Goal: Communication & Community: Answer question/provide support

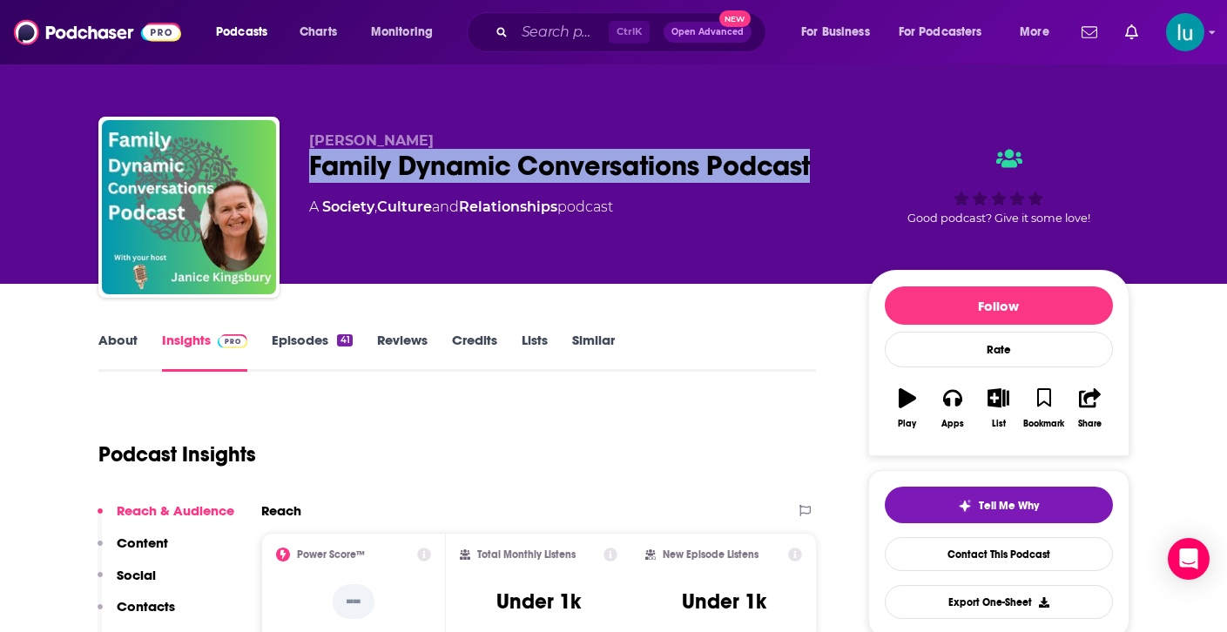
drag, startPoint x: 311, startPoint y: 159, endPoint x: 746, endPoint y: 174, distance: 435.6
click at [832, 160] on div "Family Dynamic Conversations Podcast" at bounding box center [574, 166] width 531 height 34
copy h2 "Family Dynamic Conversations Podcast"
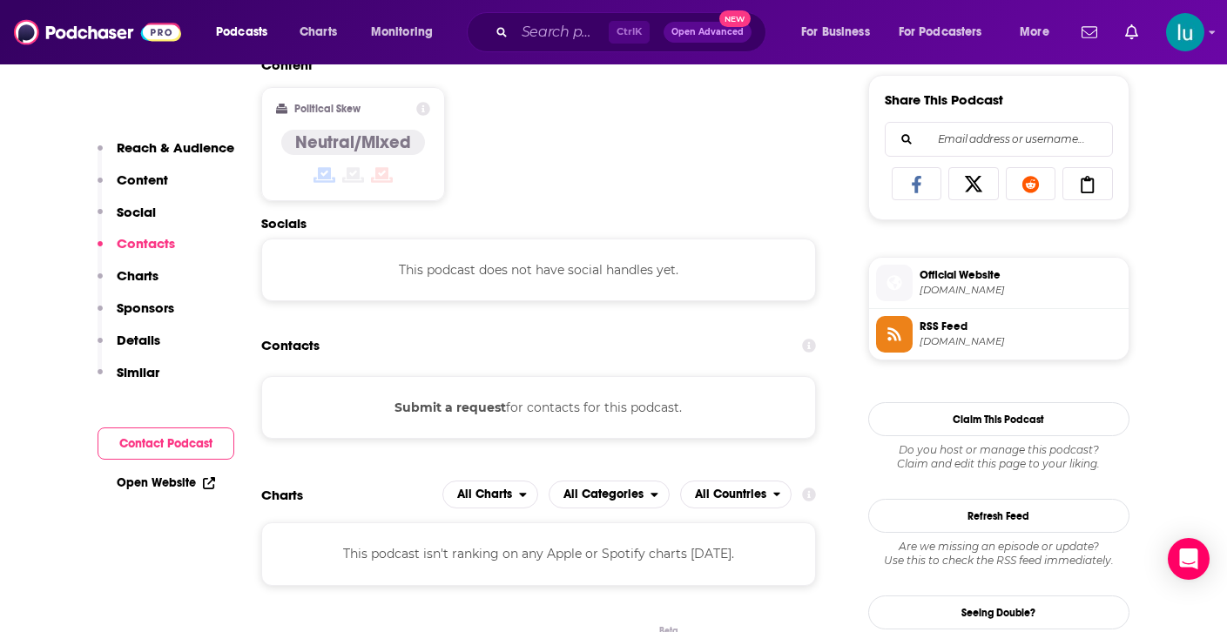
scroll to position [1114, 0]
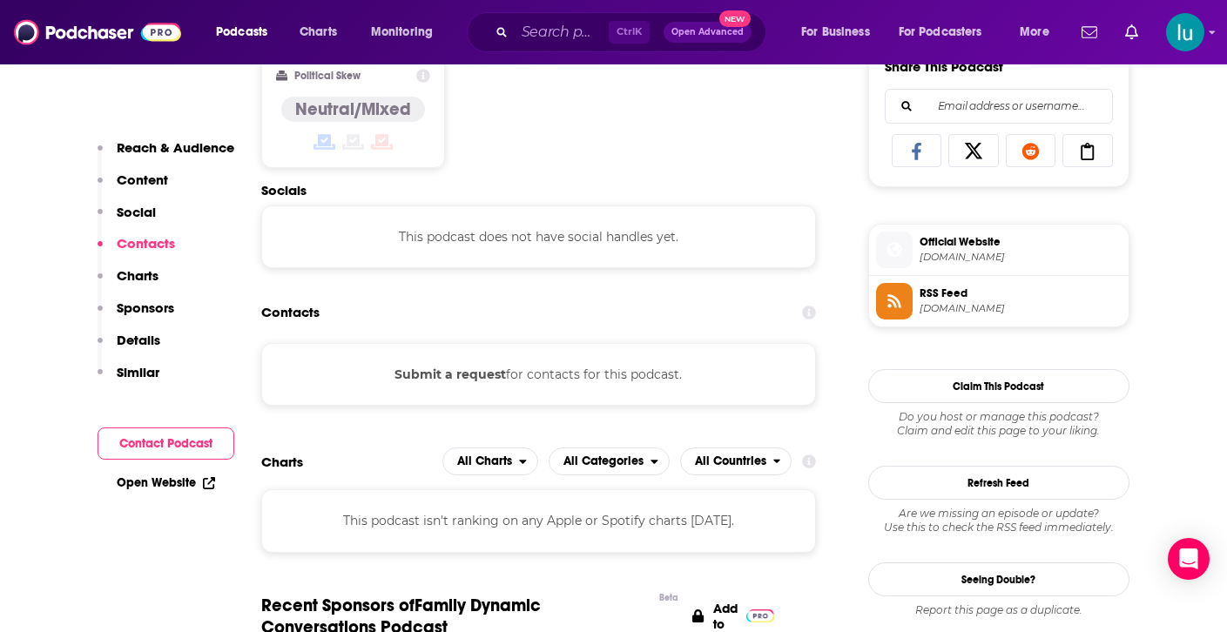
click at [460, 371] on button "Submit a request" at bounding box center [449, 374] width 111 height 19
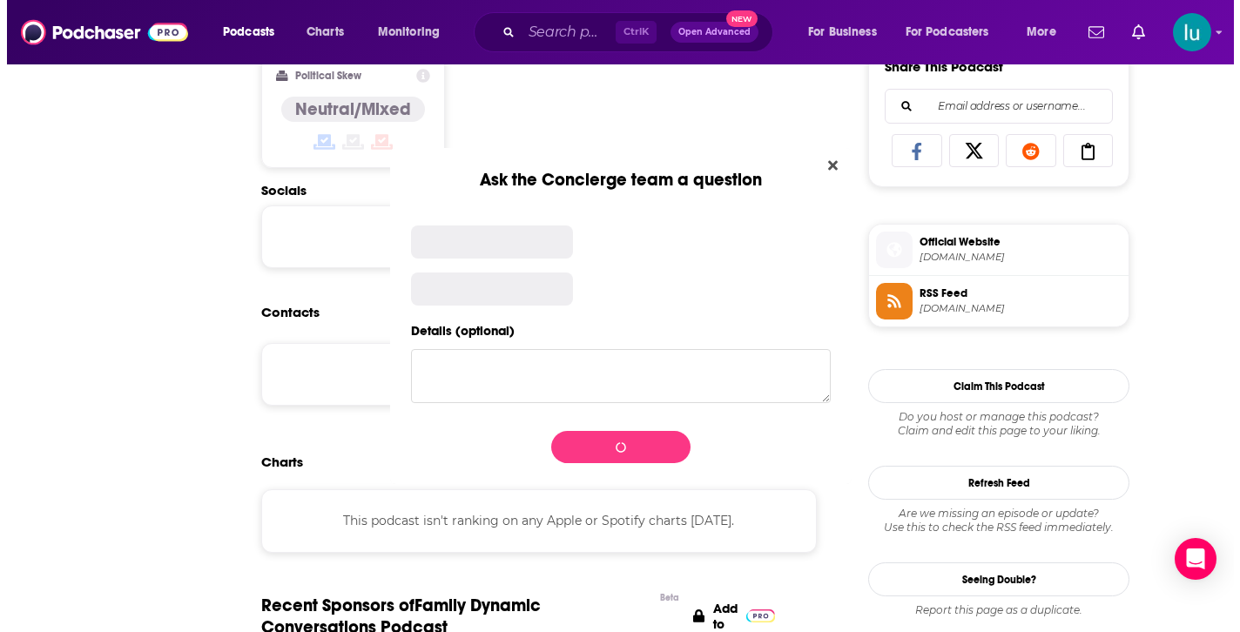
scroll to position [0, 0]
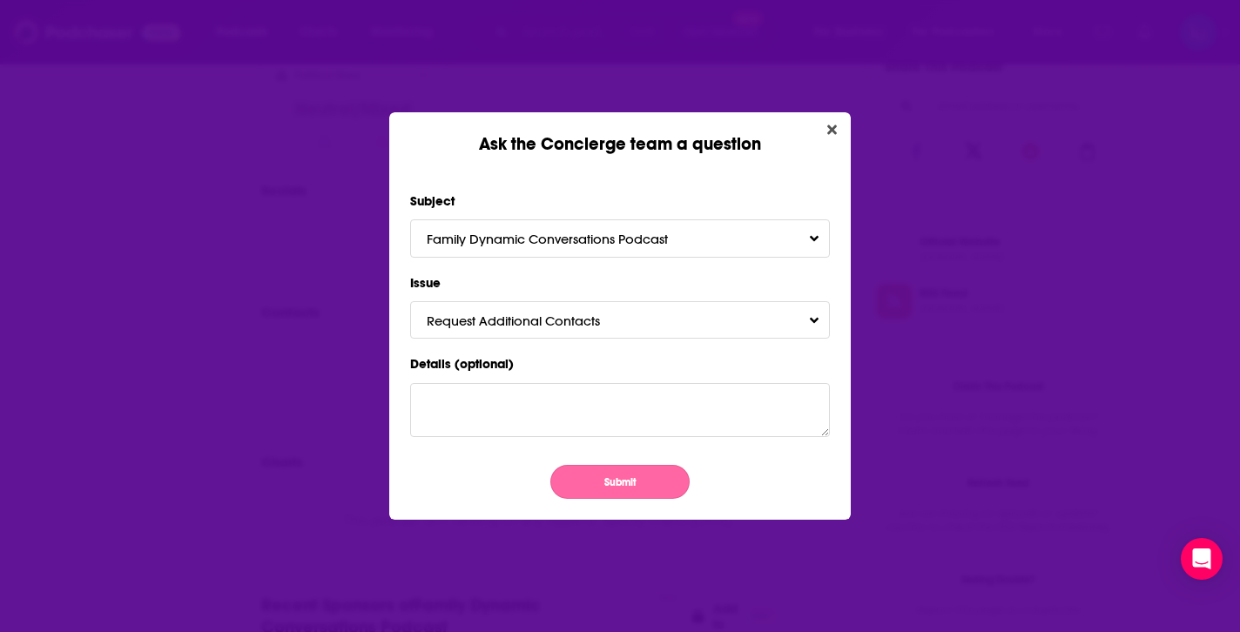
click at [629, 481] on button "Submit" at bounding box center [619, 482] width 139 height 34
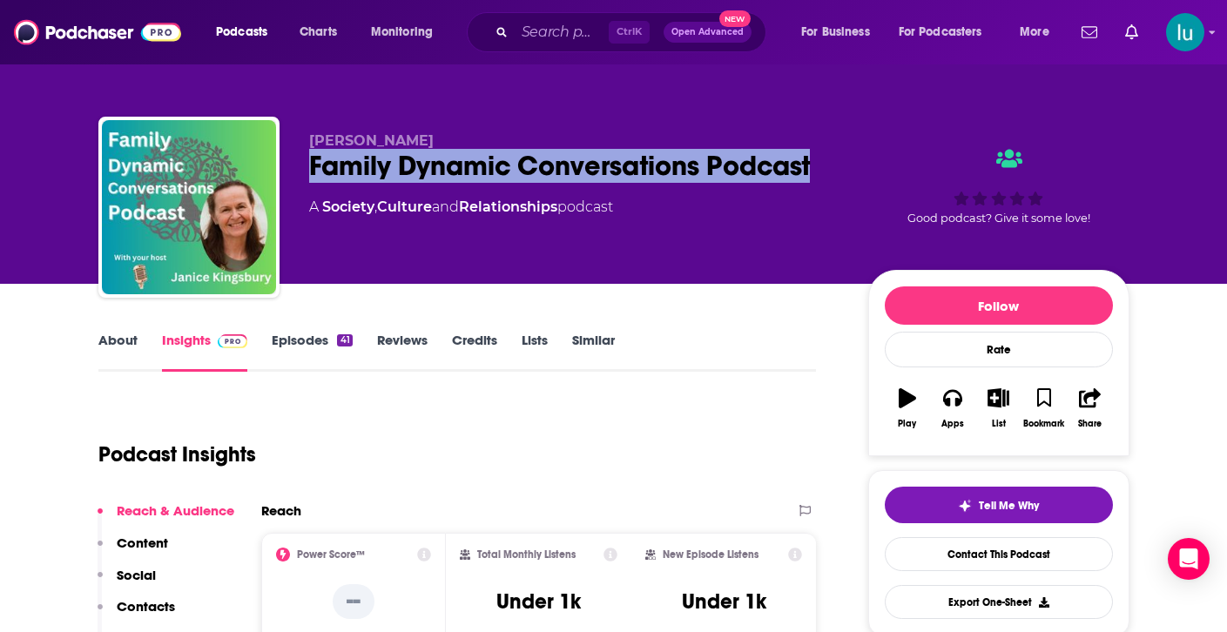
copy h2 "Family Dynamic Conversations Podcast"
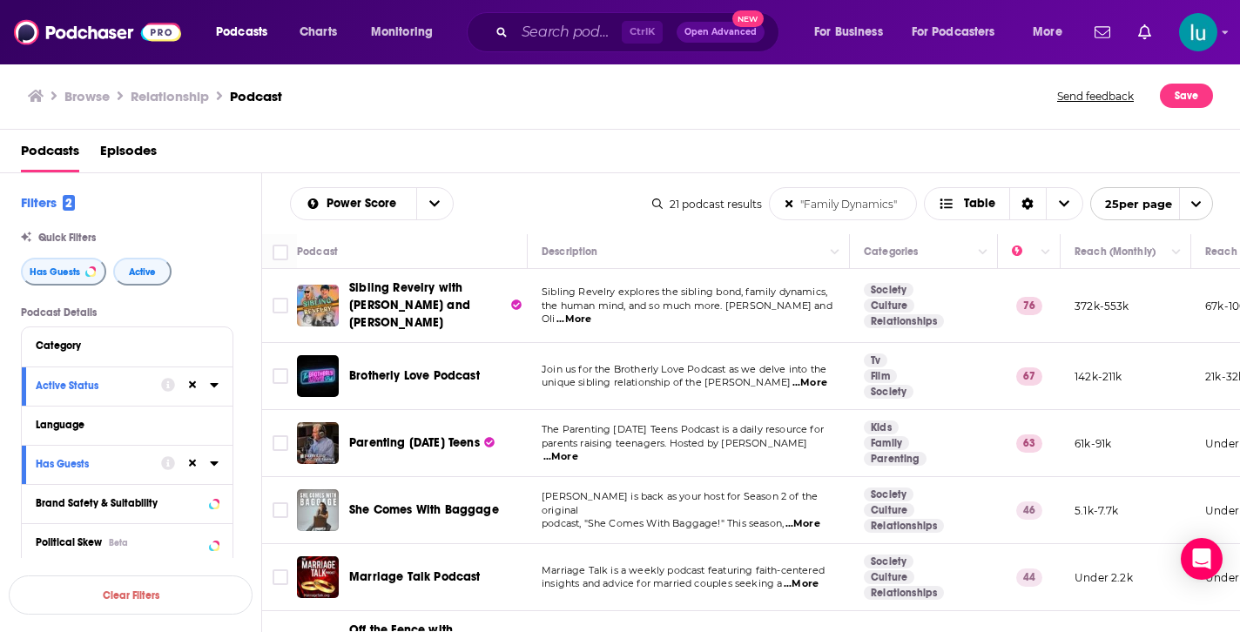
scroll to position [731, 0]
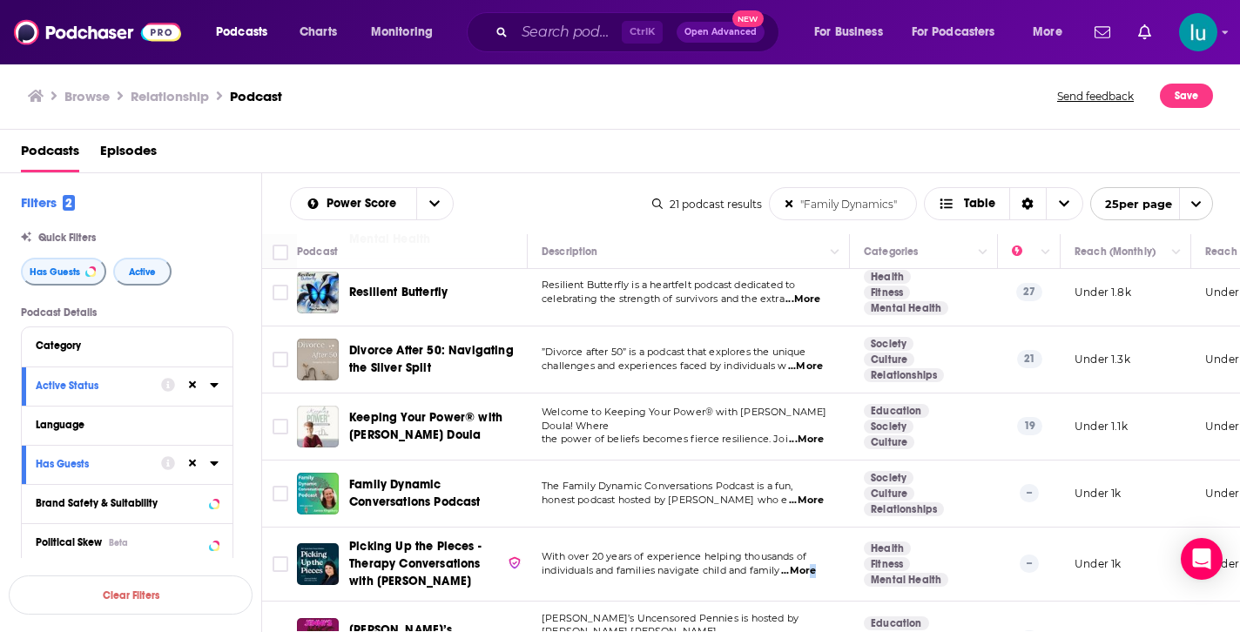
click at [815, 564] on span "...More" at bounding box center [798, 571] width 35 height 14
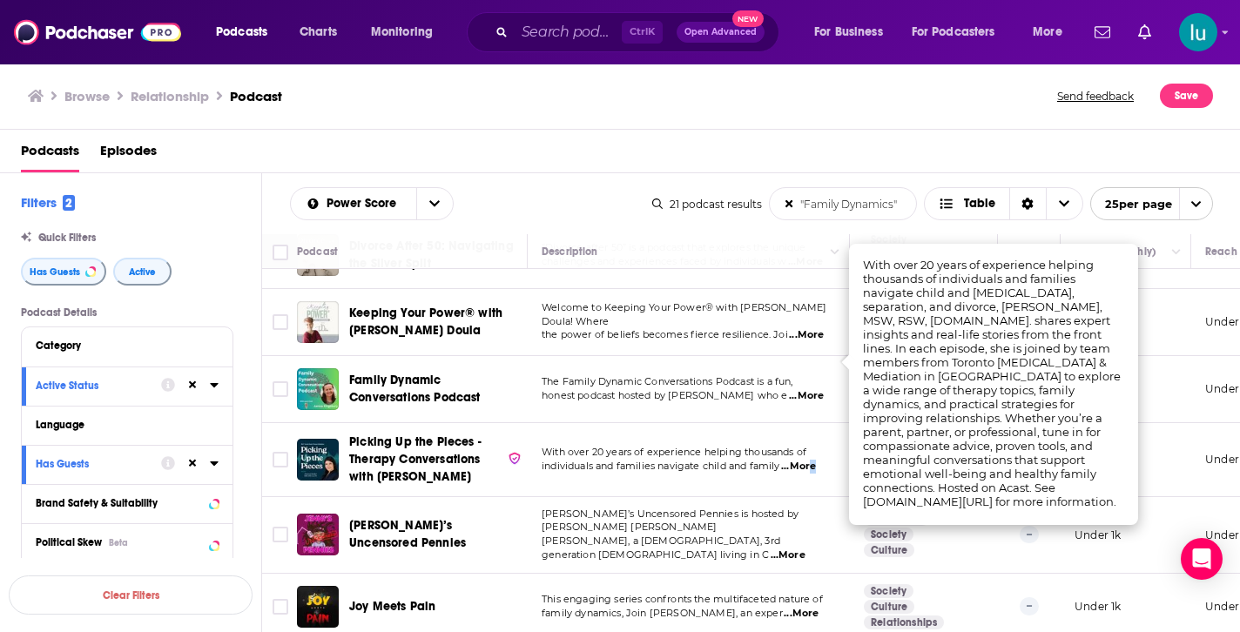
scroll to position [871, 0]
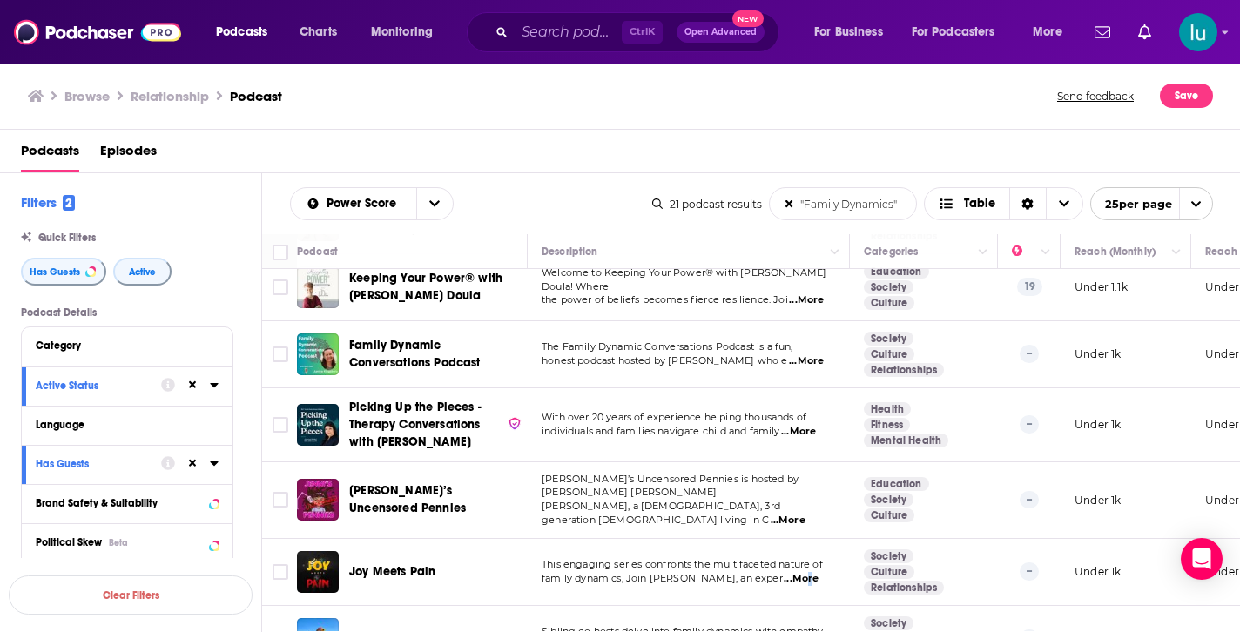
click at [813, 572] on span "...More" at bounding box center [801, 579] width 35 height 14
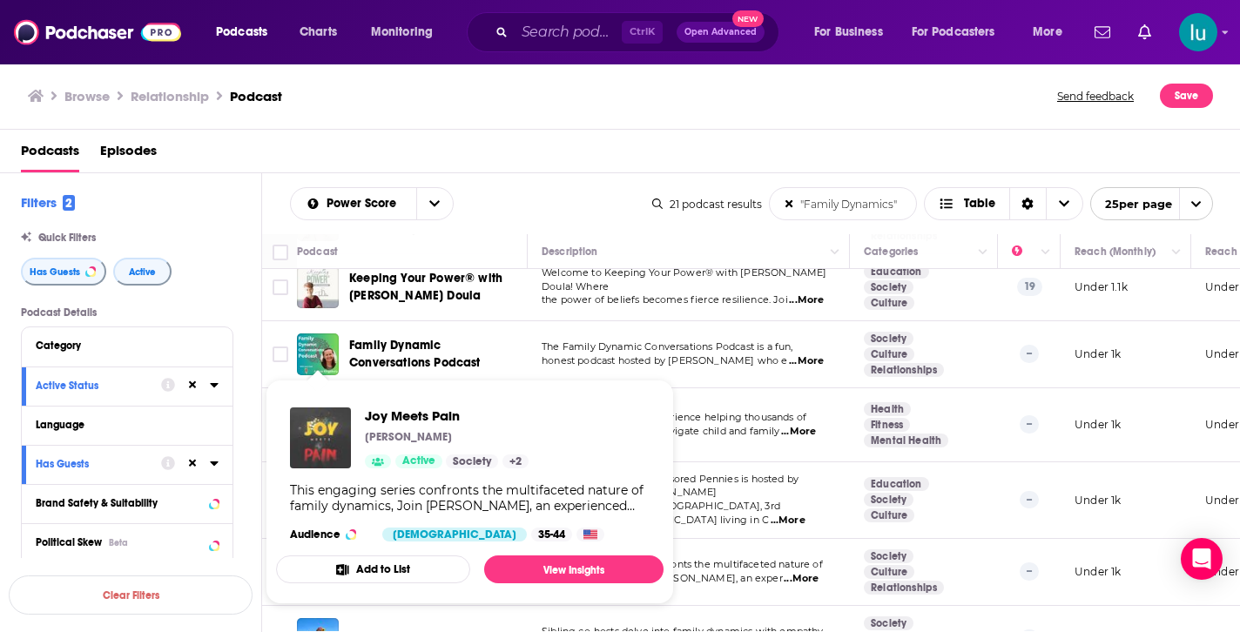
drag, startPoint x: 319, startPoint y: 489, endPoint x: 306, endPoint y: 442, distance: 48.6
